Goal: Task Accomplishment & Management: Manage account settings

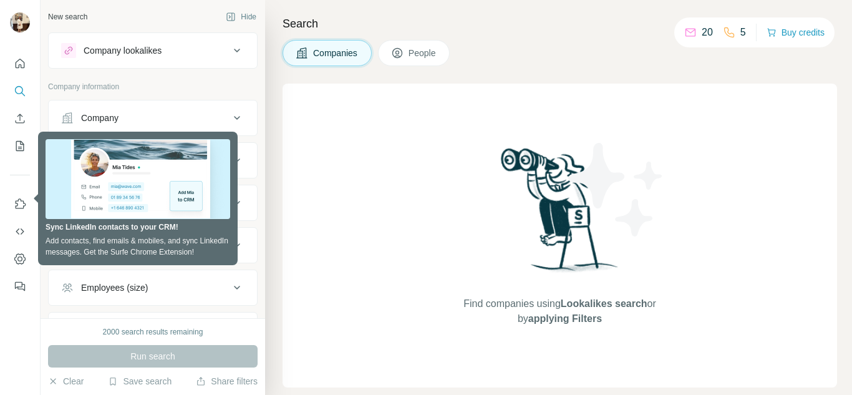
click at [439, 46] on button "People" at bounding box center [414, 53] width 72 height 26
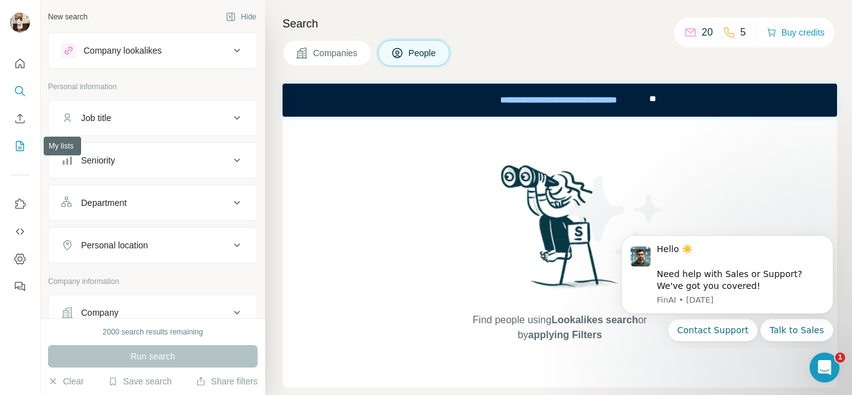
click at [22, 148] on icon "My lists" at bounding box center [20, 146] width 12 height 12
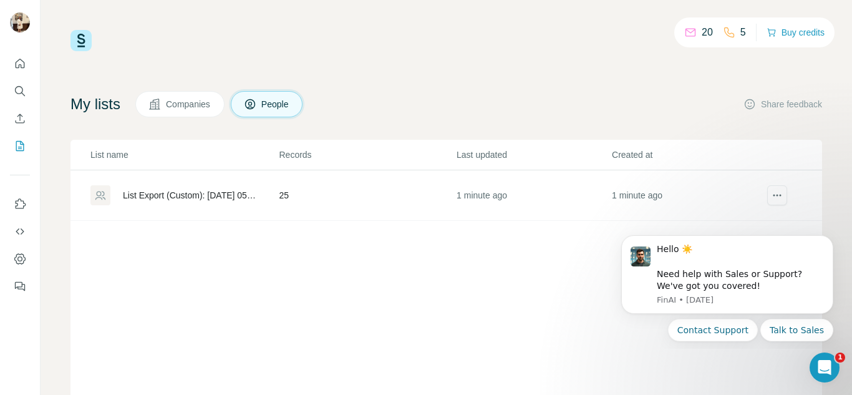
click at [198, 197] on div "List Export (Custom): [DATE] 05:35" at bounding box center [190, 195] width 135 height 12
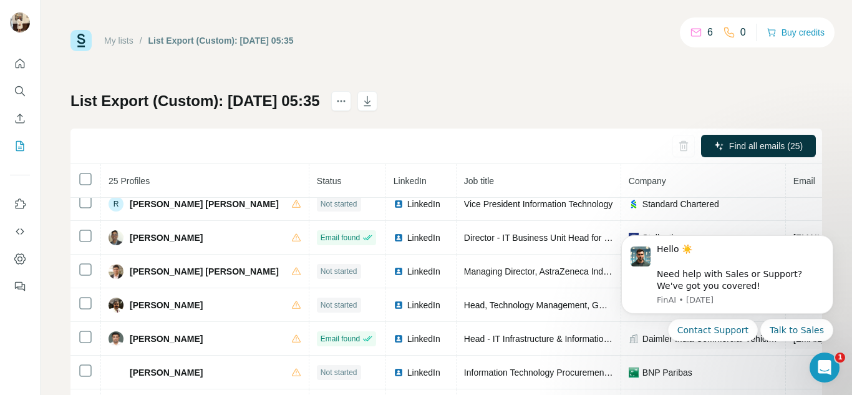
scroll to position [553, 0]
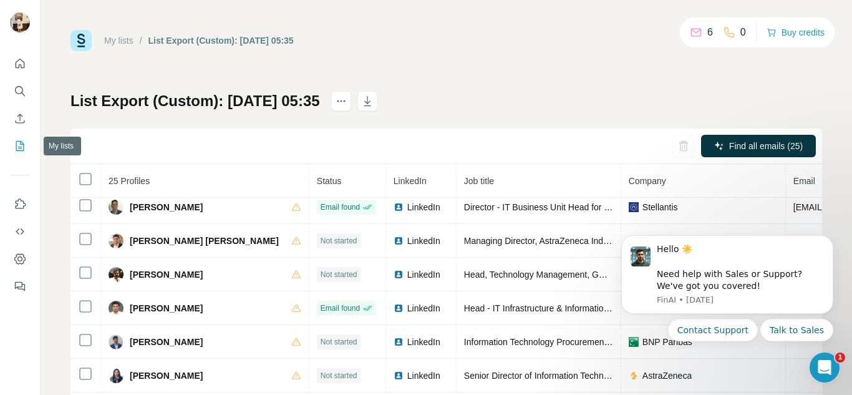
click at [24, 148] on icon "My lists" at bounding box center [20, 146] width 8 height 10
click at [15, 144] on icon "My lists" at bounding box center [20, 146] width 12 height 12
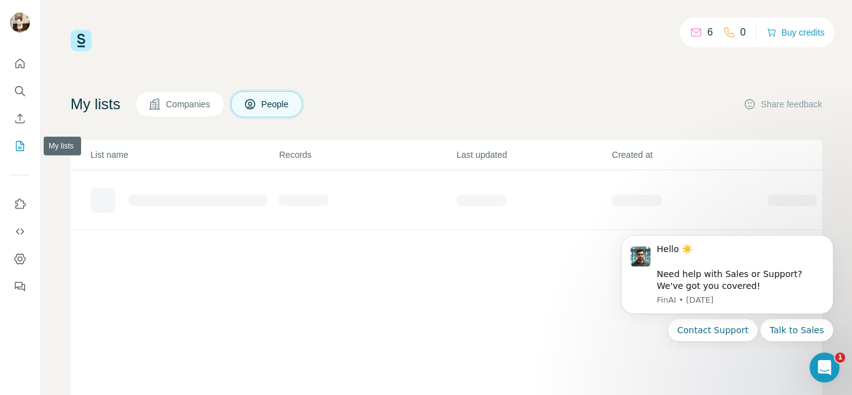
click at [15, 144] on icon "My lists" at bounding box center [20, 146] width 12 height 12
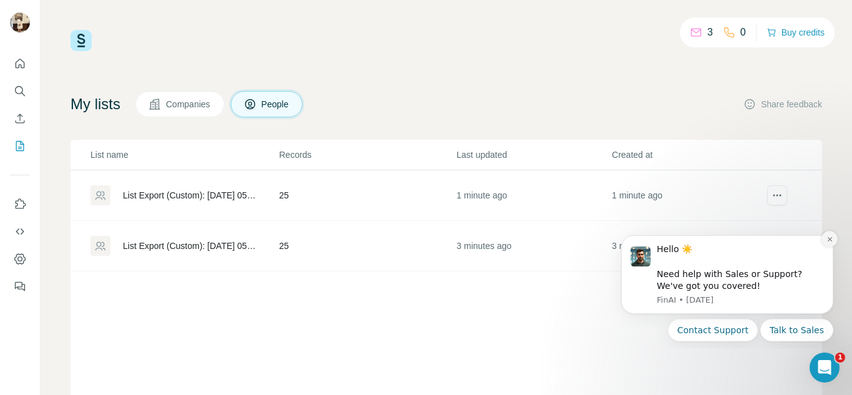
click at [835, 237] on button "Dismiss notification" at bounding box center [830, 239] width 16 height 16
